Goal: Task Accomplishment & Management: Manage account settings

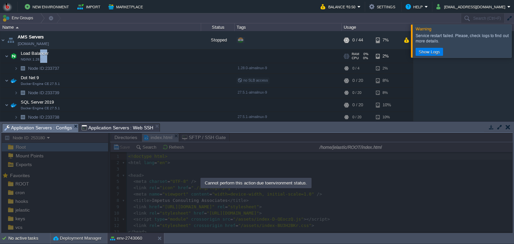
scroll to position [42, 0]
click at [2, 38] on img at bounding box center [2, 40] width 5 height 18
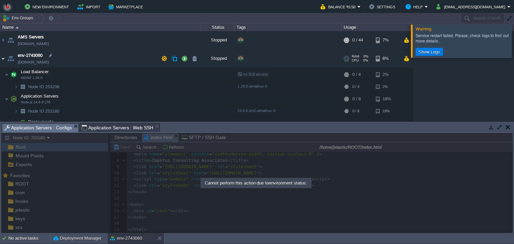
click at [3, 57] on img at bounding box center [2, 58] width 5 height 18
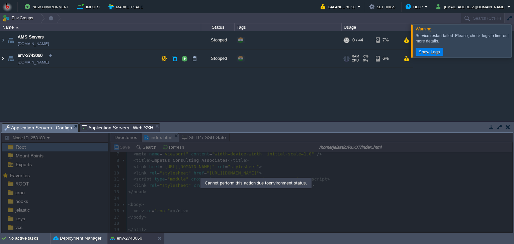
click at [3, 57] on img at bounding box center [2, 58] width 5 height 18
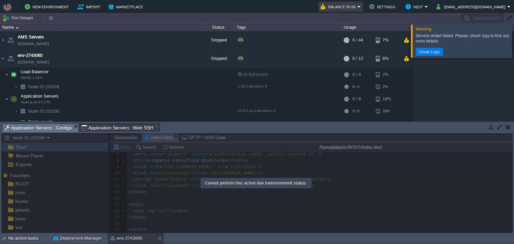
click at [361, 3] on em "Balance ₹0.50" at bounding box center [340, 7] width 40 height 8
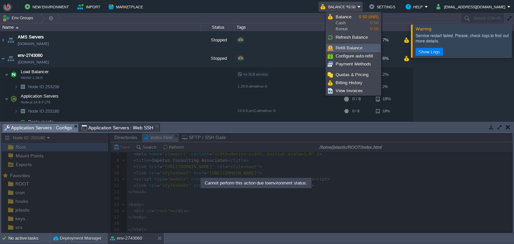
click at [347, 48] on span "Refill Balance" at bounding box center [348, 47] width 27 height 5
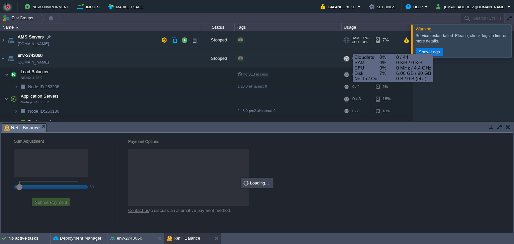
checkbox input "true"
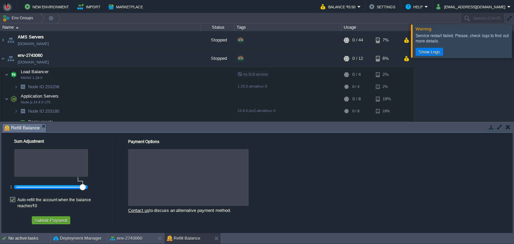
click at [61, 170] on div at bounding box center [51, 163] width 74 height 28
click at [154, 170] on div at bounding box center [188, 177] width 120 height 57
click at [74, 188] on div at bounding box center [50, 187] width 69 height 6
click at [40, 188] on div at bounding box center [50, 187] width 69 height 6
